Goal: Task Accomplishment & Management: Complete application form

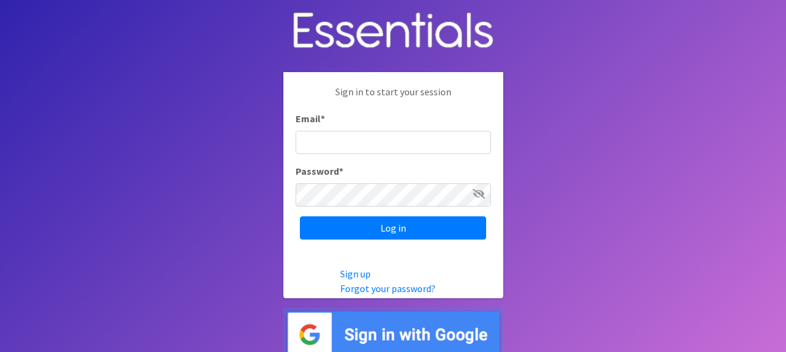
click at [360, 324] on img at bounding box center [393, 334] width 220 height 53
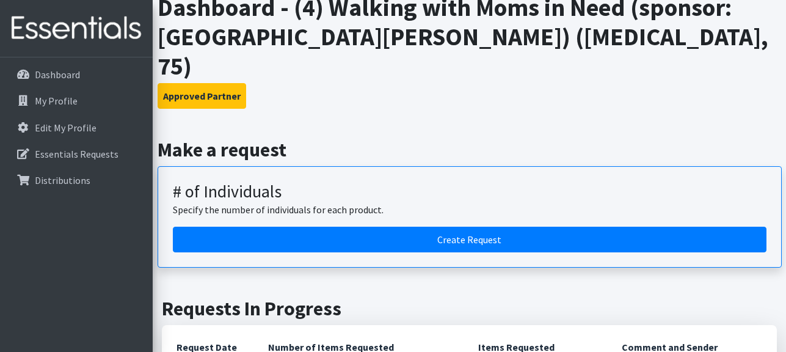
scroll to position [103, 0]
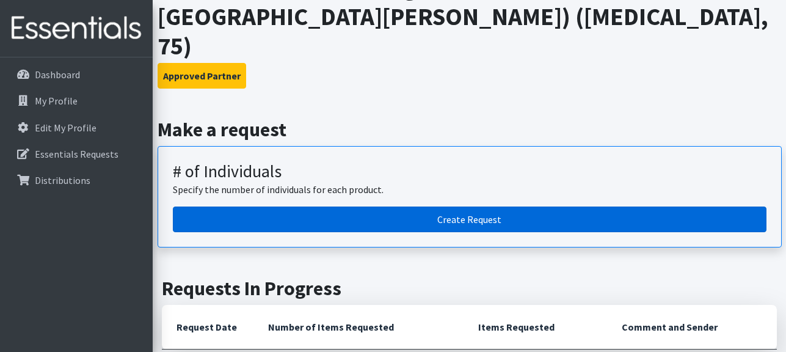
click at [437, 206] on link "Create Request" at bounding box center [470, 219] width 594 height 26
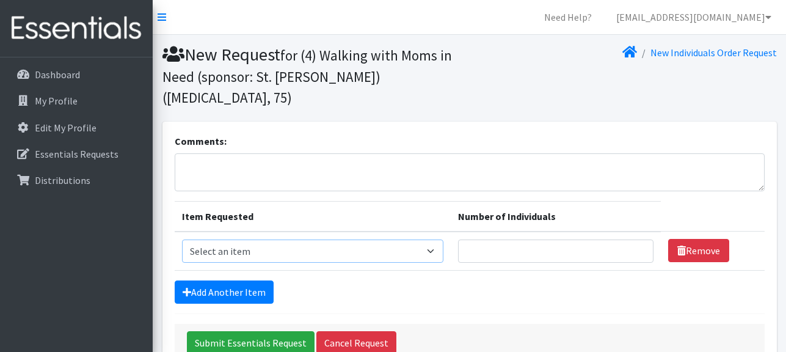
click at [274, 239] on select "Select an item A: Babies - Size 0 (Preemie) A: Babies - Size 01 (newborn) A: Ba…" at bounding box center [312, 250] width 261 height 23
click at [369, 239] on select "Select an item A: Babies - Size 0 (Preemie) A: Babies - Size 01 (newborn) A: Ba…" at bounding box center [312, 250] width 261 height 23
select select "5610"
click at [256, 280] on link "Add Another Item" at bounding box center [224, 291] width 99 height 23
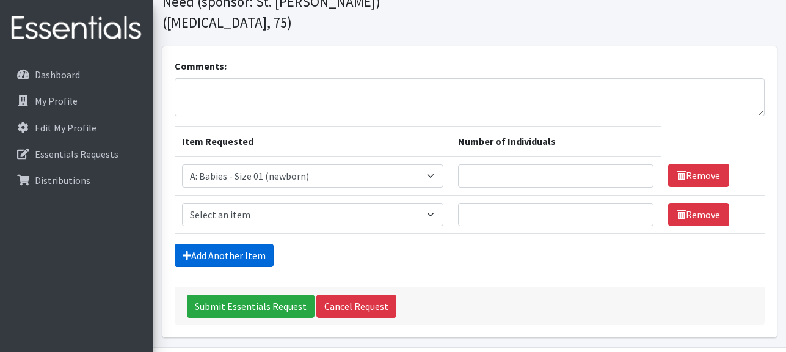
scroll to position [95, 0]
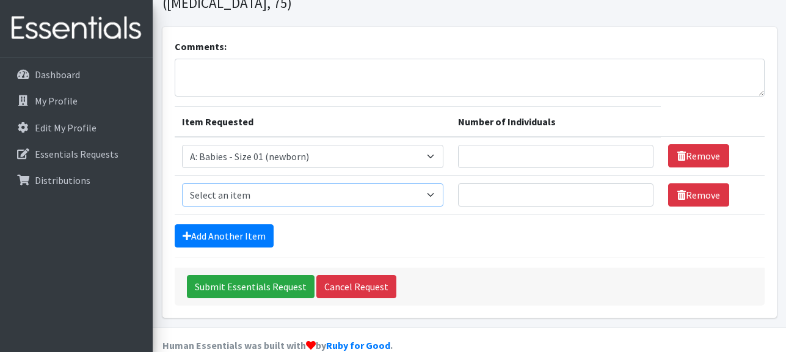
click at [307, 183] on select "Select an item A: Babies - Size 0 (Preemie) A: Babies - Size 01 (newborn) A: Ba…" at bounding box center [312, 194] width 261 height 23
select select "5611"
click at [249, 224] on link "Add Another Item" at bounding box center [224, 235] width 99 height 23
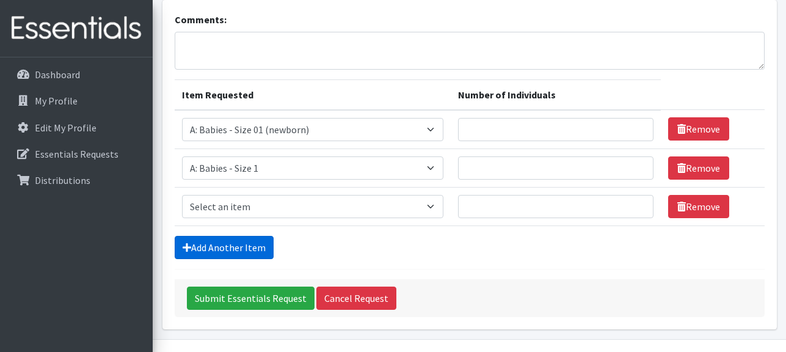
scroll to position [133, 0]
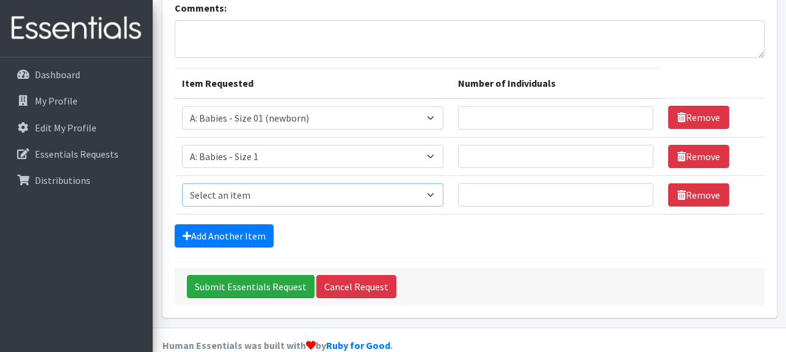
click at [266, 183] on select "Select an item A: Babies - Size 0 (Preemie) A: Babies - Size 01 (newborn) A: Ba…" at bounding box center [312, 194] width 261 height 23
select select "5612"
click at [225, 224] on link "Add Another Item" at bounding box center [224, 235] width 99 height 23
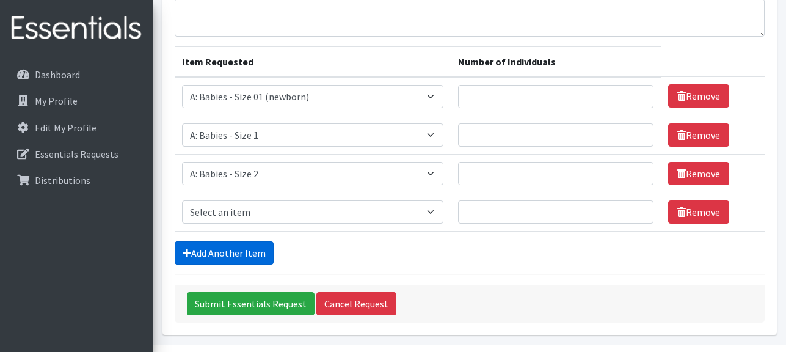
scroll to position [172, 0]
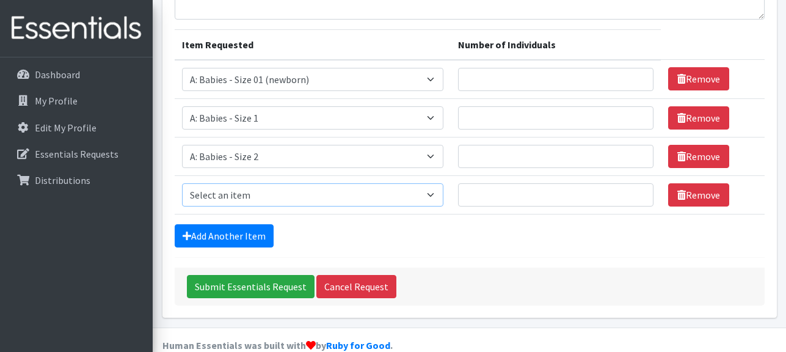
click at [261, 183] on select "Select an item A: Babies - Size 0 (Preemie) A: Babies - Size 01 (newborn) A: Ba…" at bounding box center [312, 194] width 261 height 23
select select "5613"
click at [249, 224] on link "Add Another Item" at bounding box center [224, 235] width 99 height 23
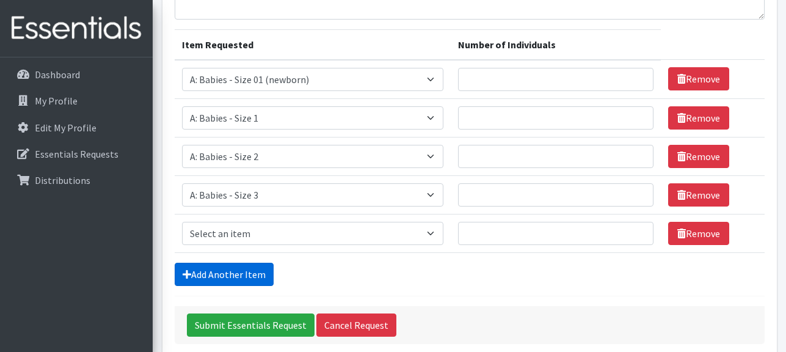
scroll to position [210, 0]
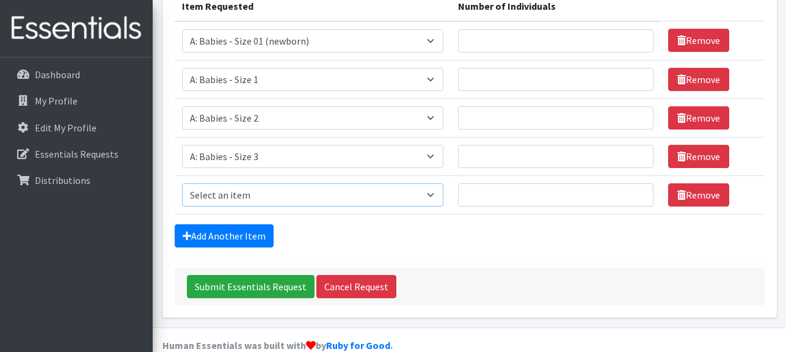
click at [289, 183] on select "Select an item A: Babies - Size 0 (Preemie) A: Babies - Size 01 (newborn) A: Ba…" at bounding box center [312, 194] width 261 height 23
select select "5614"
click at [234, 224] on link "Add Another Item" at bounding box center [224, 235] width 99 height 23
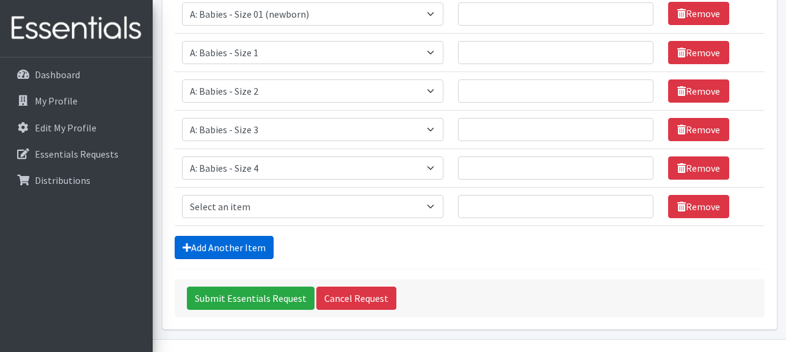
scroll to position [249, 0]
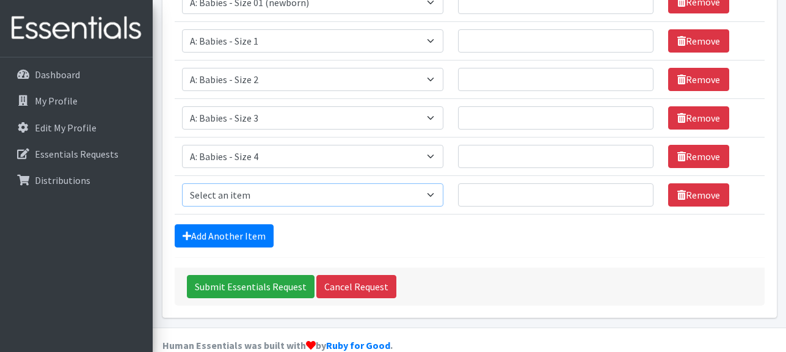
click at [252, 183] on select "Select an item A: Babies - Size 0 (Preemie) A: Babies - Size 01 (newborn) A: Ba…" at bounding box center [312, 194] width 261 height 23
select select "5616"
click at [252, 224] on link "Add Another Item" at bounding box center [224, 235] width 99 height 23
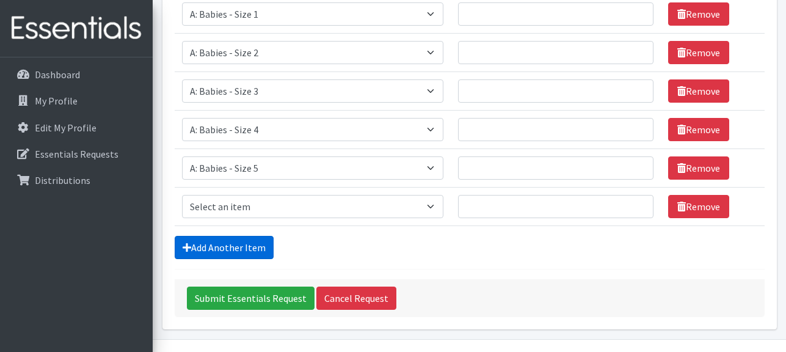
scroll to position [287, 0]
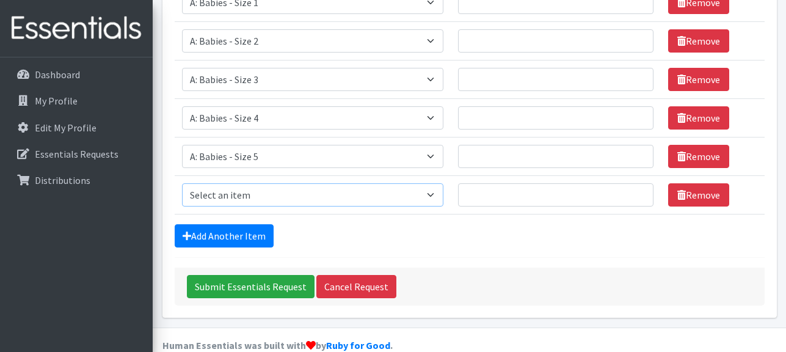
click at [276, 183] on select "Select an item A: Babies - Size 0 (Preemie) A: Babies - Size 01 (newborn) A: Ba…" at bounding box center [312, 194] width 261 height 23
select select "5617"
click at [256, 224] on link "Add Another Item" at bounding box center [224, 235] width 99 height 23
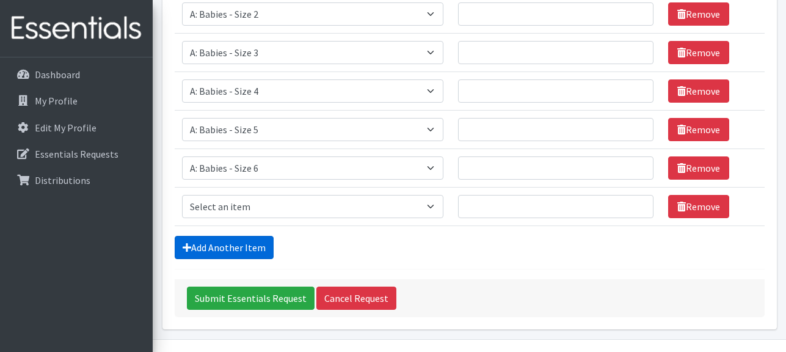
scroll to position [325, 0]
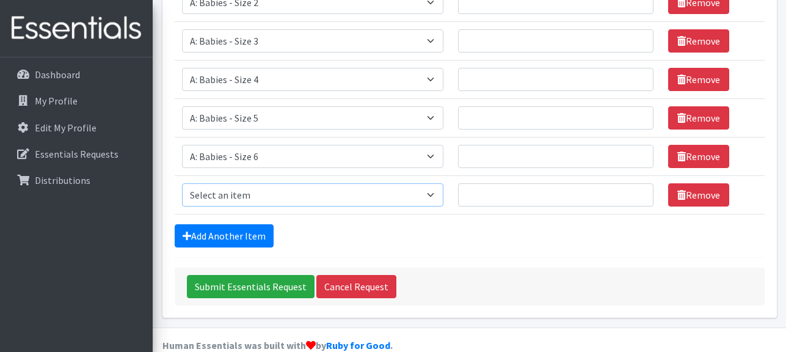
click at [268, 183] on select "Select an item A: Babies - Size 0 (Preemie) A: Babies - Size 01 (newborn) A: Ba…" at bounding box center [312, 194] width 261 height 23
select select "8888"
click at [247, 224] on link "Add Another Item" at bounding box center [224, 235] width 99 height 23
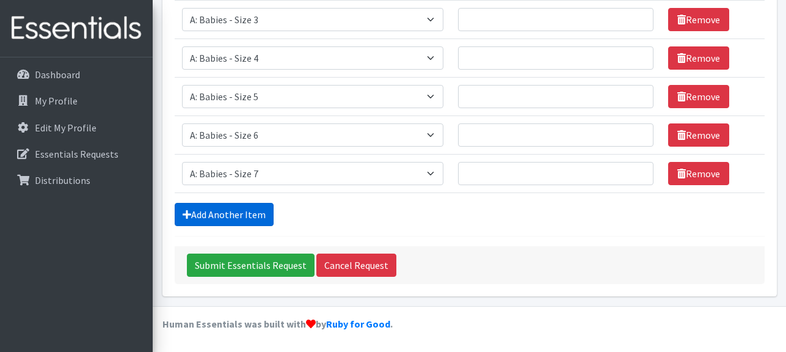
scroll to position [364, 0]
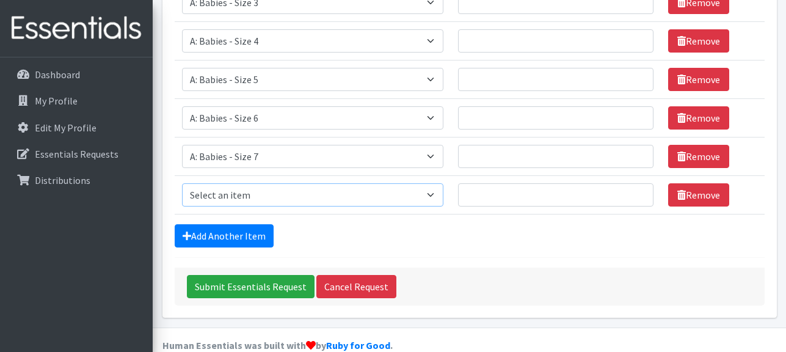
click at [278, 183] on select "Select an item A: Babies - Size 0 (Preemie) A: Babies - Size 01 (newborn) A: Ba…" at bounding box center [312, 194] width 261 height 23
select select "5597"
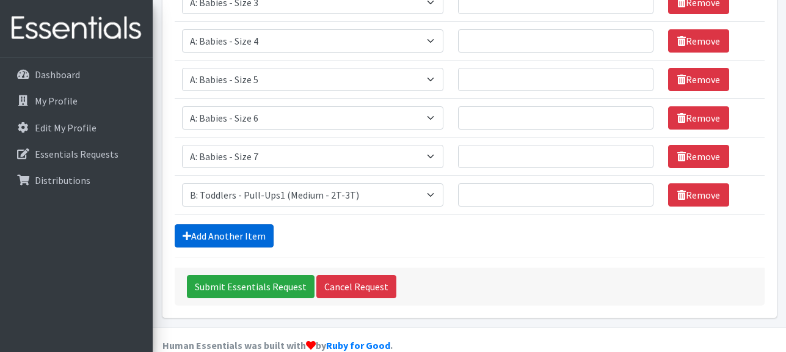
click at [252, 224] on link "Add Another Item" at bounding box center [224, 235] width 99 height 23
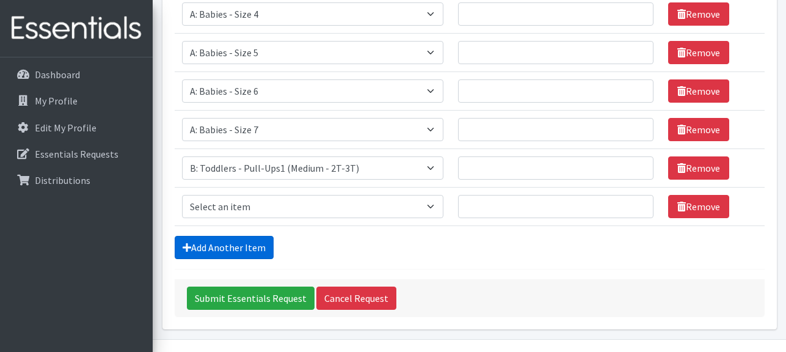
scroll to position [402, 0]
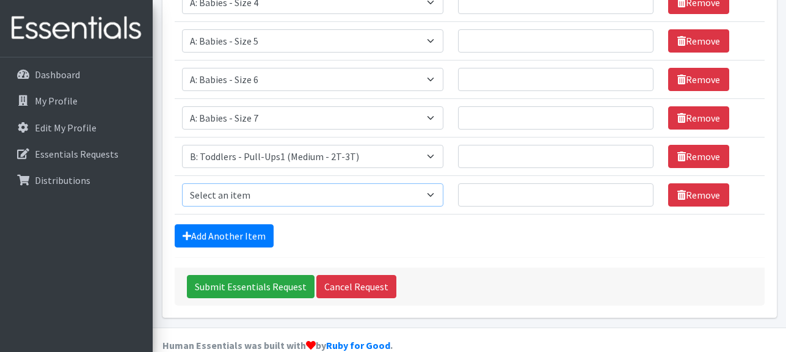
click at [273, 183] on select "Select an item A: Babies - Size 0 (Preemie) A: Babies - Size 01 (newborn) A: Ba…" at bounding box center [312, 194] width 261 height 23
select select "5598"
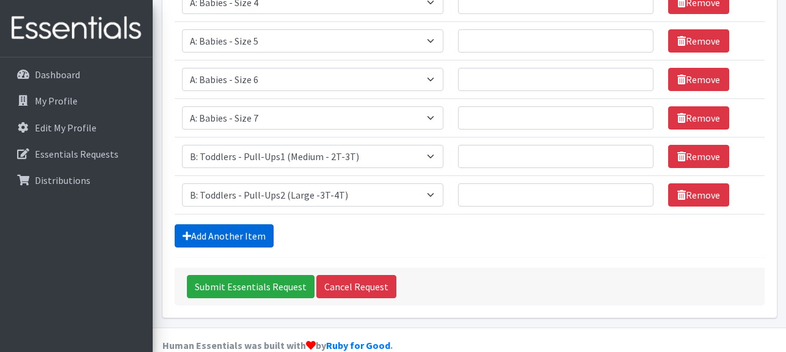
click at [259, 224] on link "Add Another Item" at bounding box center [224, 235] width 99 height 23
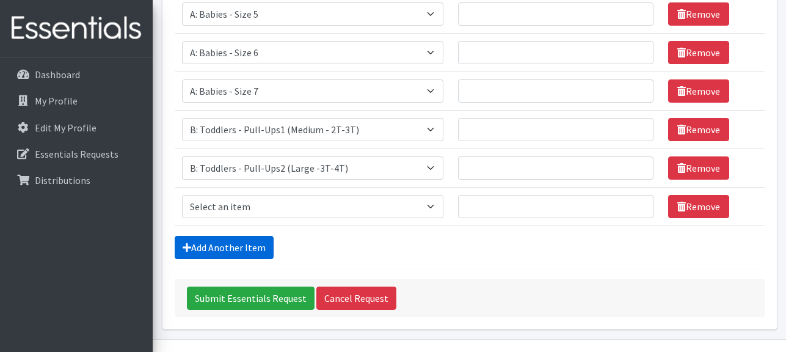
scroll to position [441, 0]
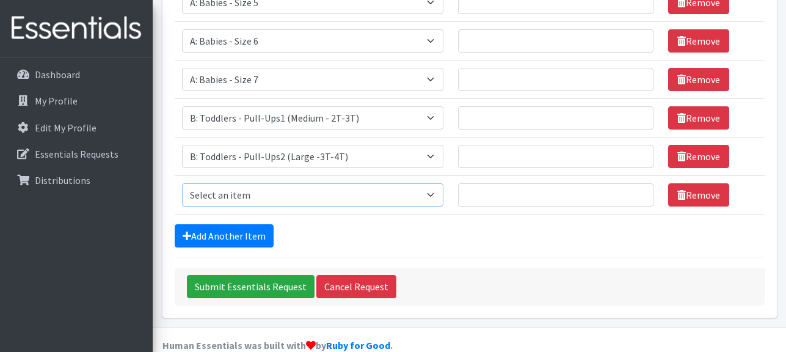
click at [287, 183] on select "Select an item A: Babies - Size 0 (Preemie) A: Babies - Size 01 (newborn) A: Ba…" at bounding box center [312, 194] width 261 height 23
select select "5599"
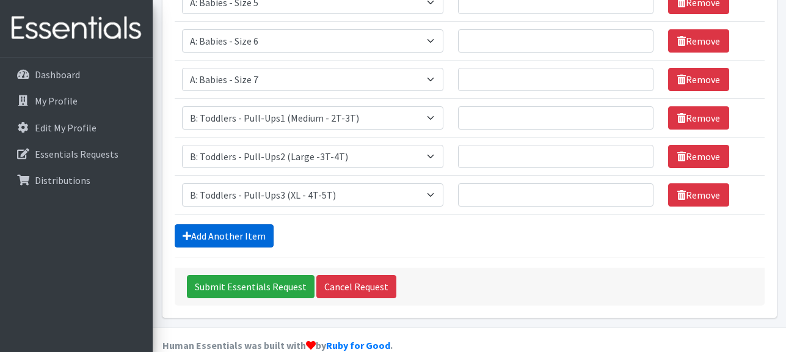
click at [262, 224] on link "Add Another Item" at bounding box center [224, 235] width 99 height 23
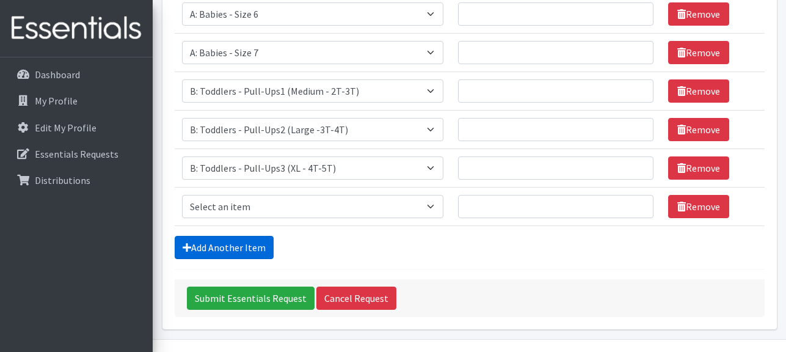
scroll to position [479, 0]
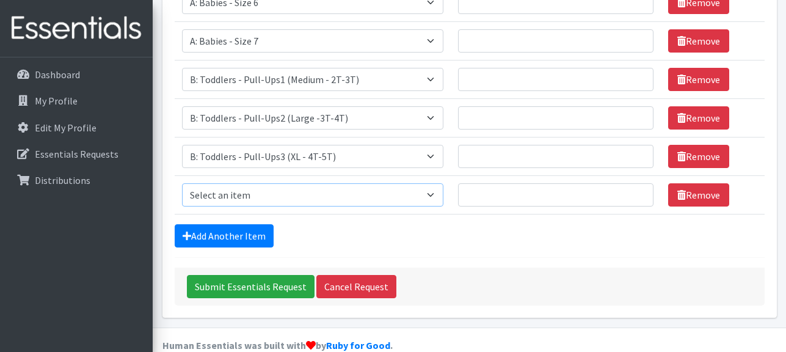
click at [291, 183] on select "Select an item A: Babies - Size 0 (Preemie) A: Babies - Size 01 (newborn) A: Ba…" at bounding box center [312, 194] width 261 height 23
click at [442, 183] on select "Select an item A: Babies - Size 0 (Preemie) A: Babies - Size 01 (newborn) A: Ba…" at bounding box center [312, 194] width 261 height 23
click at [685, 183] on link "Remove" at bounding box center [698, 194] width 61 height 23
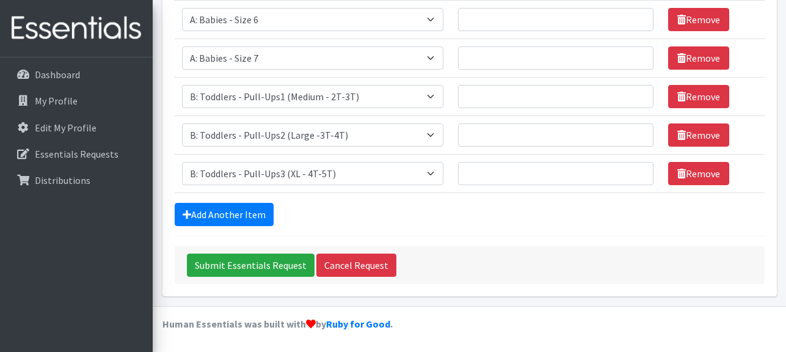
scroll to position [441, 0]
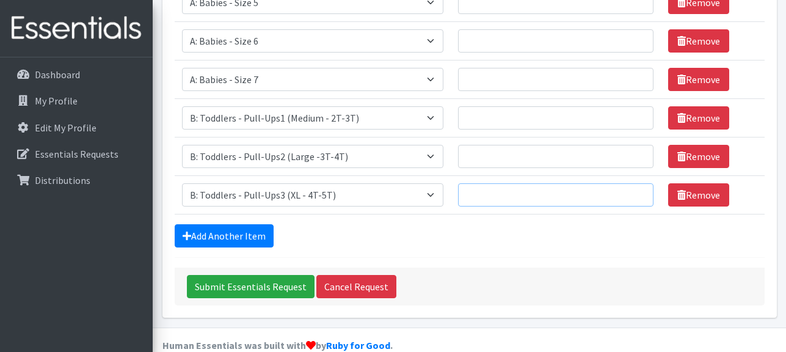
click at [520, 183] on input "Number of Individuals" at bounding box center [555, 194] width 195 height 23
type input "9"
click at [515, 145] on input "Number of Individuals" at bounding box center [555, 156] width 195 height 23
type input "5"
click at [505, 106] on input "Number of Individuals" at bounding box center [555, 117] width 195 height 23
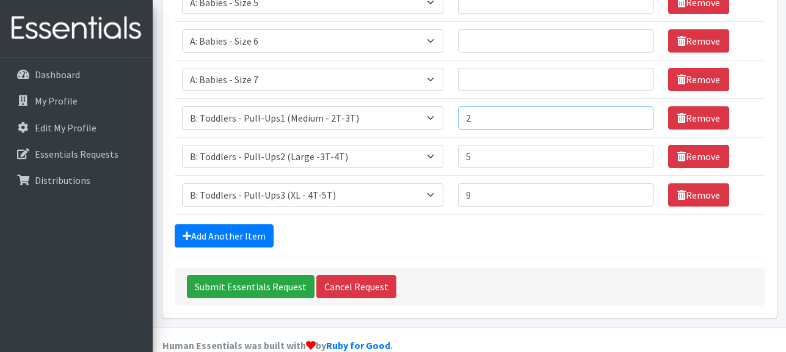
type input "2"
click at [500, 68] on input "Number of Individuals" at bounding box center [555, 79] width 195 height 23
type input "15"
click at [500, 29] on input "Number of Individuals" at bounding box center [555, 40] width 195 height 23
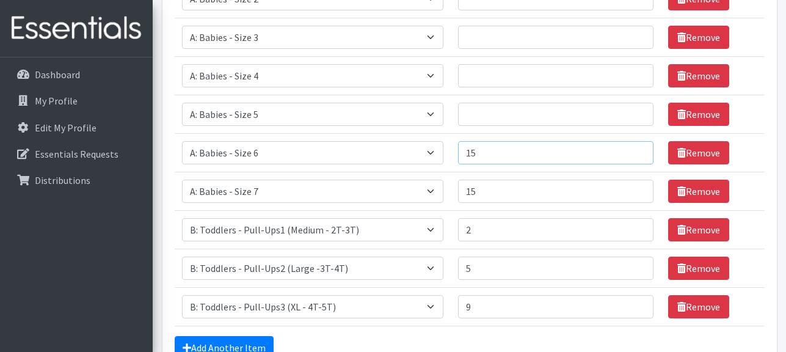
scroll to position [324, 0]
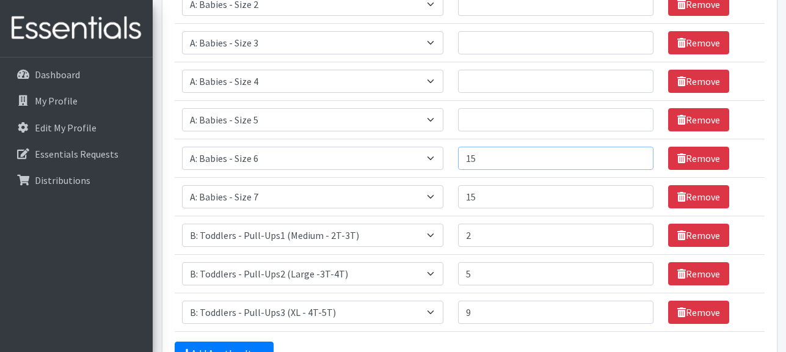
type input "15"
click at [493, 108] on input "Number of Individuals" at bounding box center [555, 119] width 195 height 23
type input "2"
type input "15"
click at [514, 147] on input "15" at bounding box center [555, 158] width 195 height 23
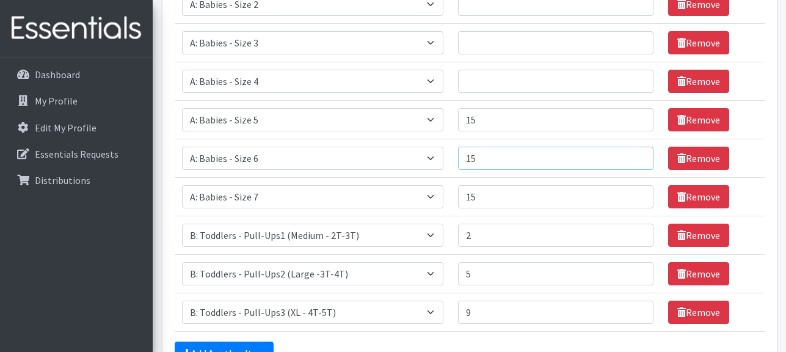
click at [514, 147] on input "15" at bounding box center [555, 158] width 195 height 23
click at [511, 147] on input "15" at bounding box center [555, 158] width 195 height 23
type input "1"
type input "20"
click at [504, 108] on input "15" at bounding box center [555, 119] width 195 height 23
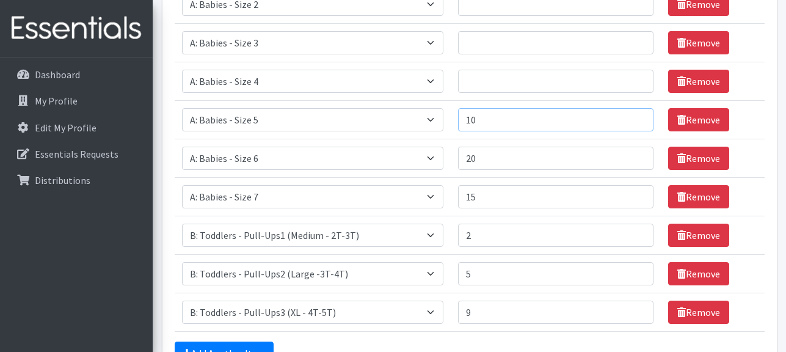
type input "10"
click at [509, 185] on input "15" at bounding box center [555, 196] width 195 height 23
type input "1"
type input "20"
click at [503, 70] on input "Number of Individuals" at bounding box center [555, 81] width 195 height 23
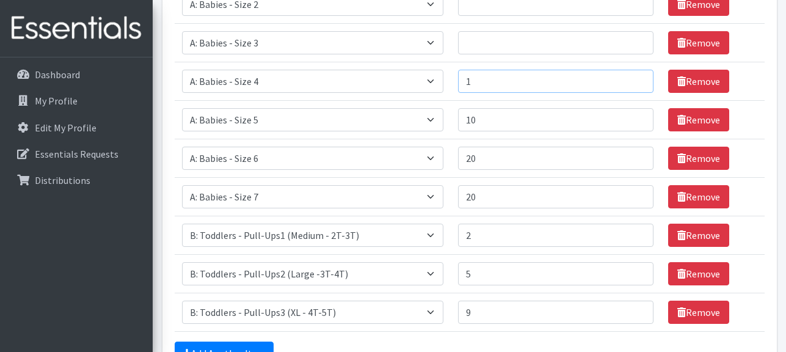
type input "1"
click at [504, 108] on input "10" at bounding box center [555, 119] width 195 height 23
type input "14"
click at [500, 31] on input "Number of Individuals" at bounding box center [555, 42] width 195 height 23
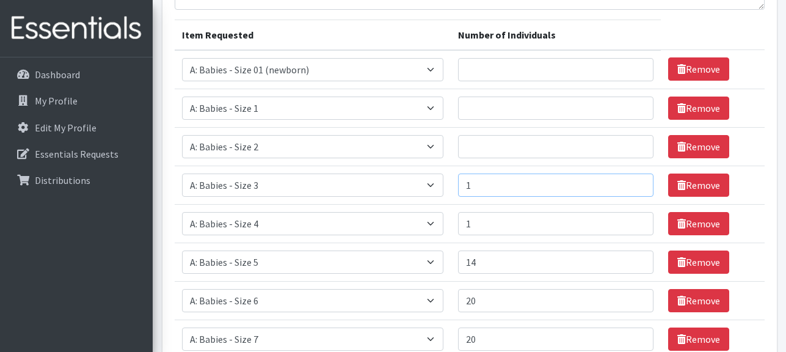
scroll to position [171, 0]
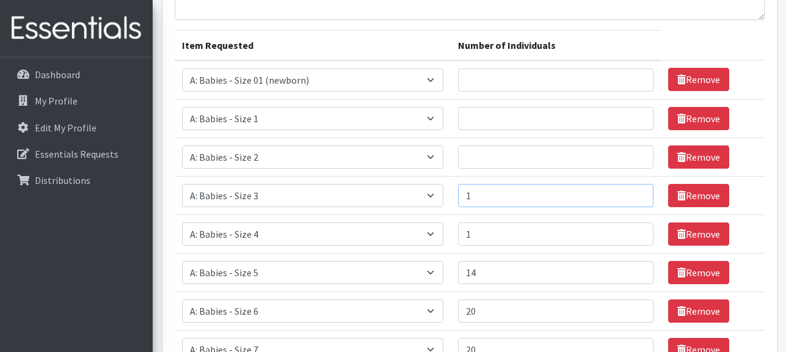
type input "1"
click at [494, 68] on input "Number of Individuals" at bounding box center [555, 79] width 195 height 23
type input "1"
click at [487, 107] on input "Number of Individuals" at bounding box center [555, 118] width 195 height 23
type input "1"
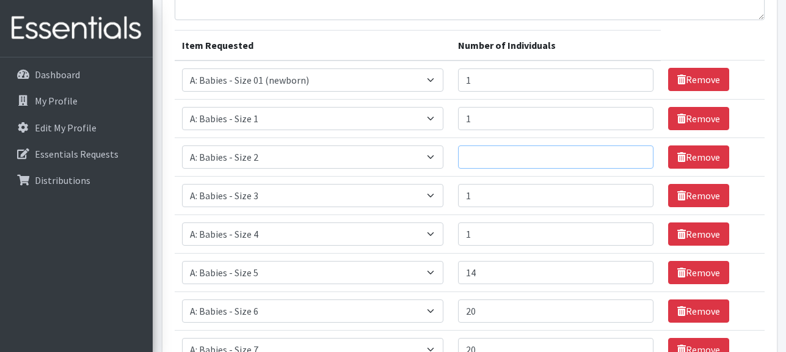
click at [481, 145] on input "Number of Individuals" at bounding box center [555, 156] width 195 height 23
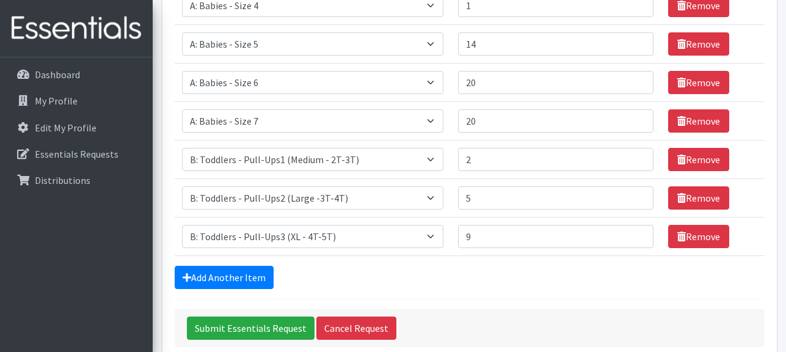
scroll to position [441, 0]
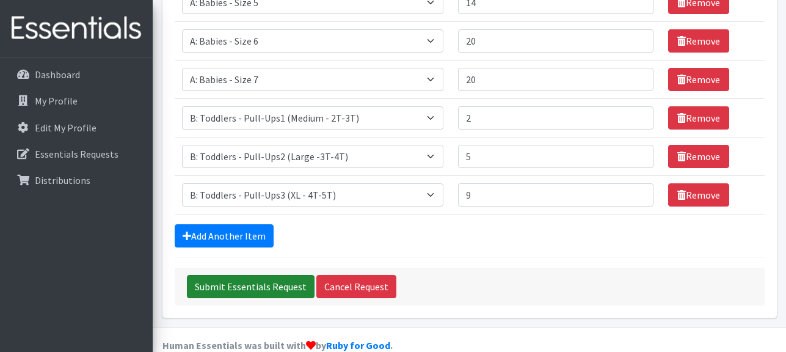
type input "1"
click at [267, 275] on input "Submit Essentials Request" at bounding box center [251, 286] width 128 height 23
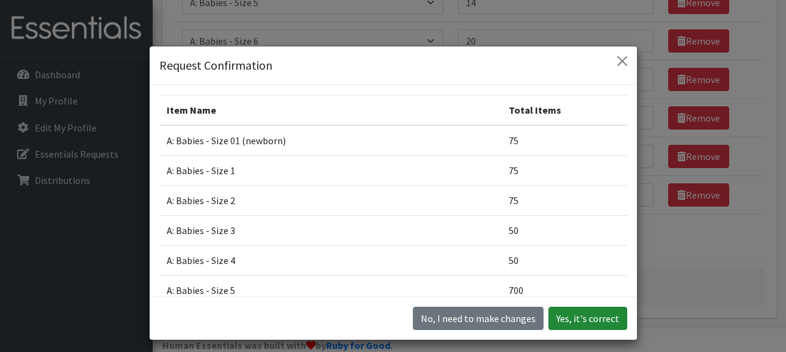
click at [612, 322] on button "Yes, it's correct" at bounding box center [587, 318] width 79 height 23
